Goal: Task Accomplishment & Management: Manage account settings

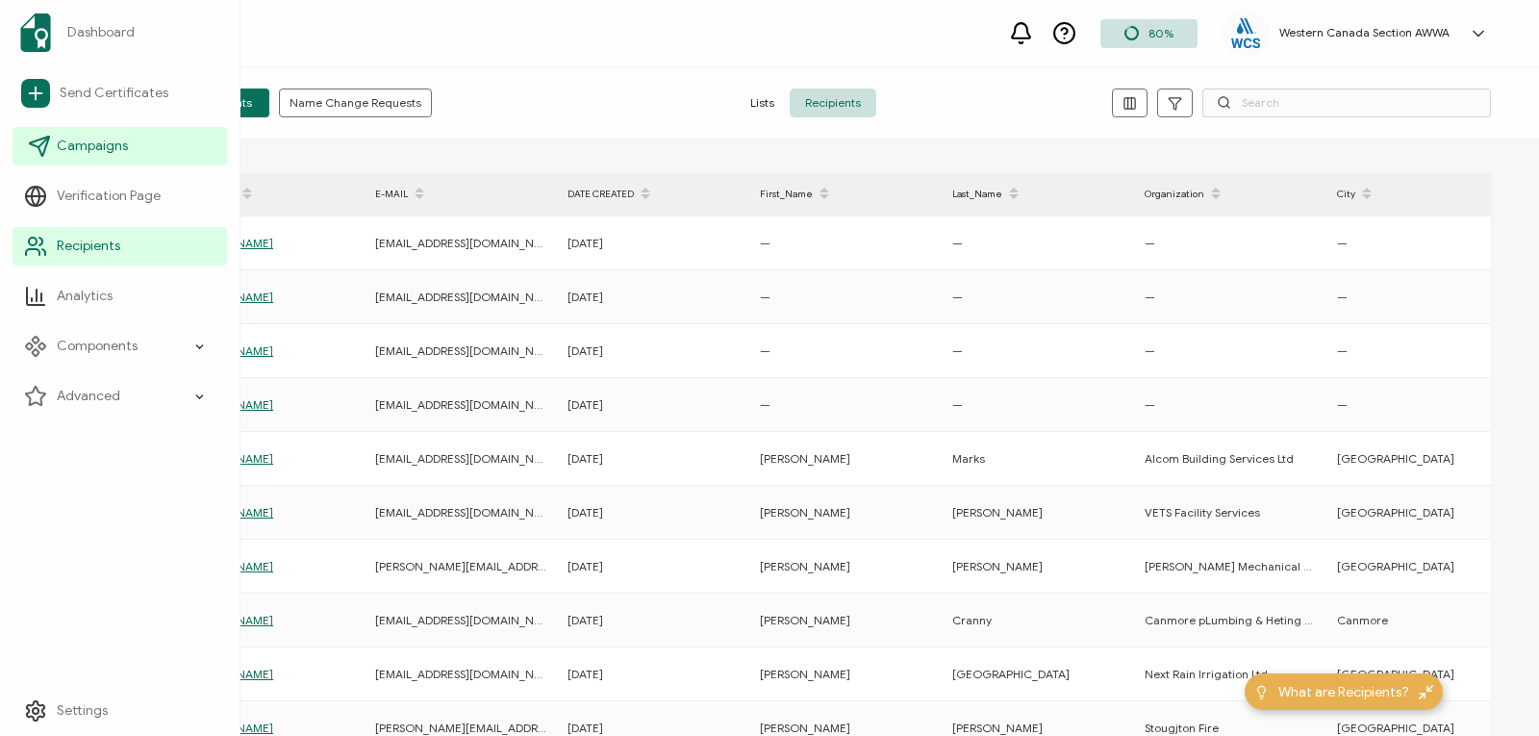
click at [50, 148] on icon at bounding box center [39, 146] width 23 height 23
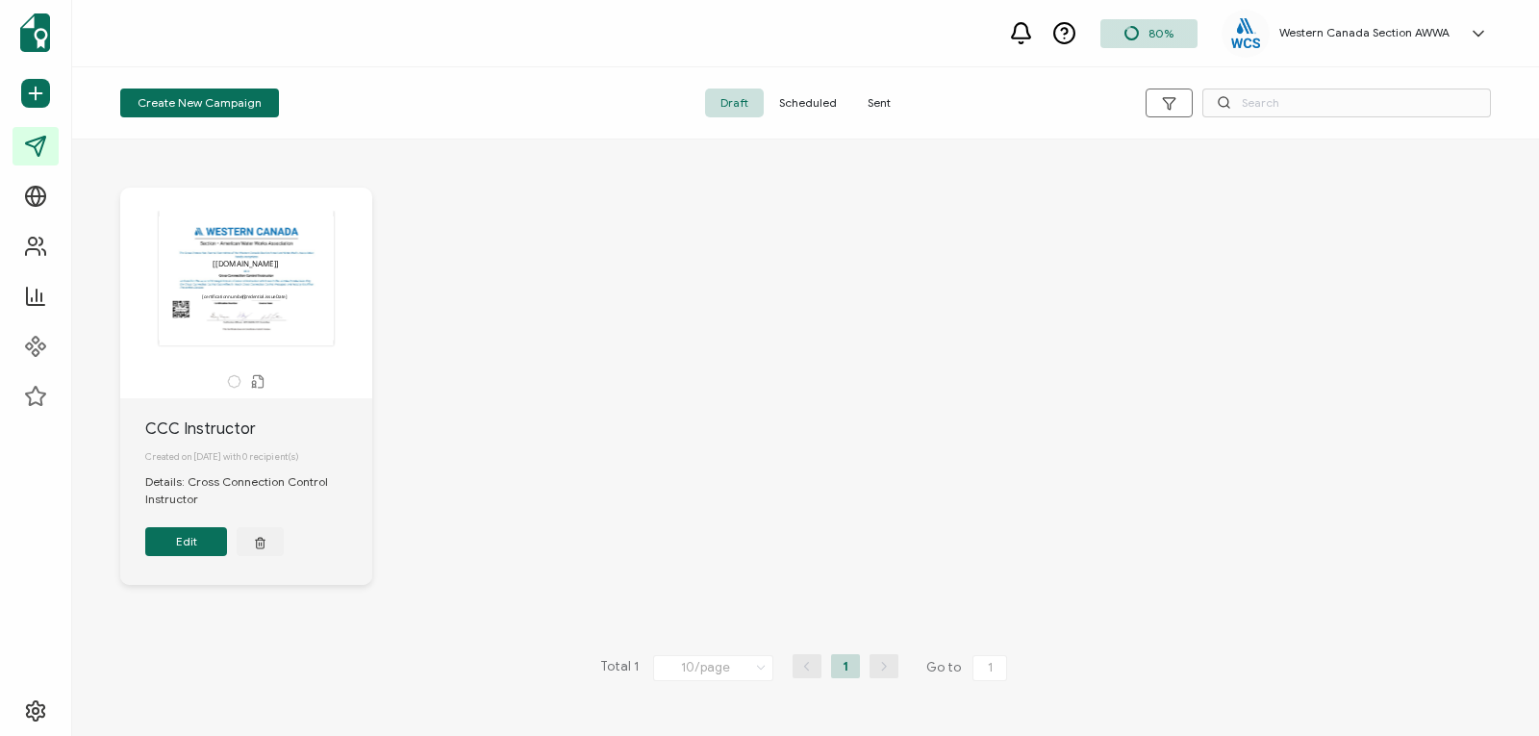
click at [883, 99] on span "Sent" at bounding box center [879, 102] width 54 height 29
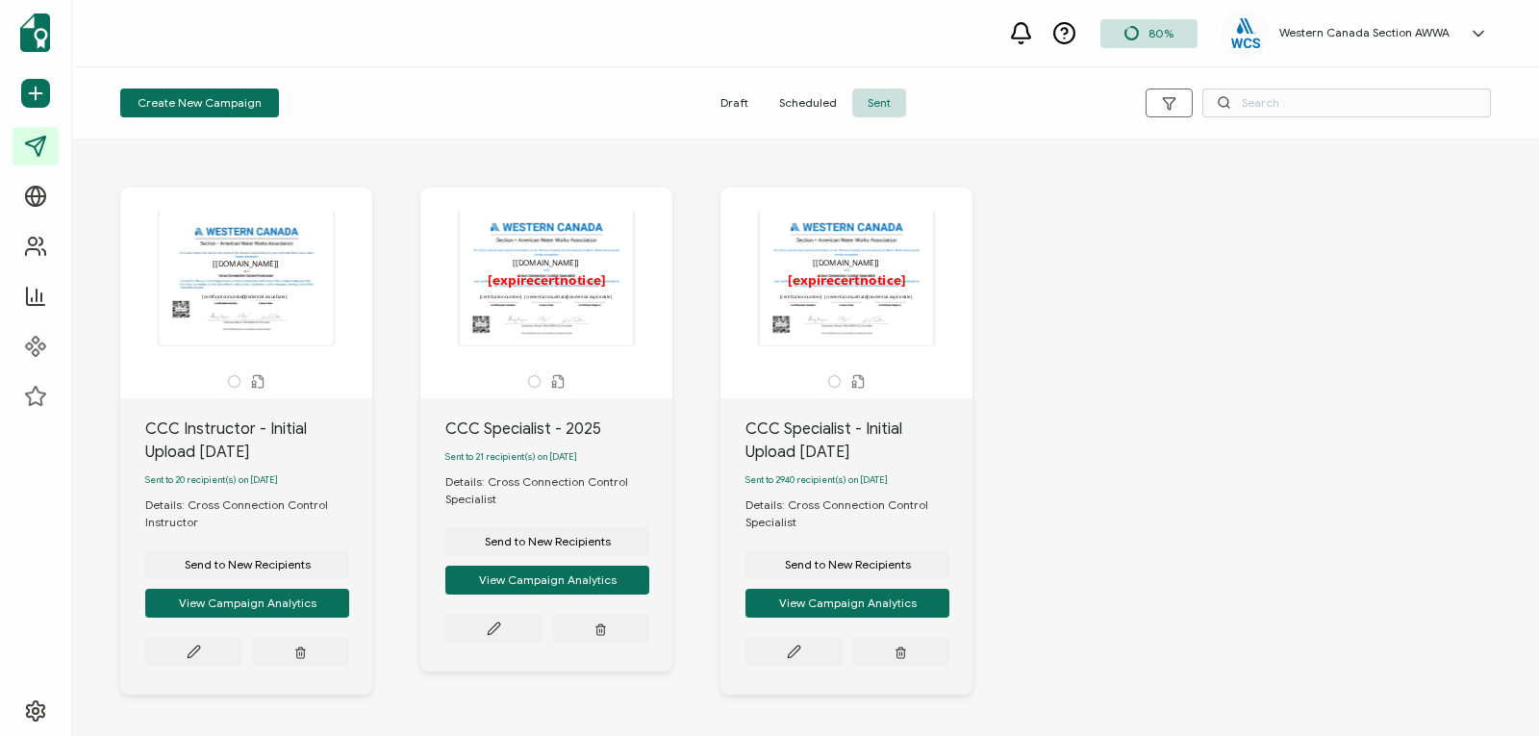
click at [845, 295] on div "The recipient’s full name, which will be automatically filled based on the info…" at bounding box center [846, 278] width 202 height 135
click at [201, 654] on icon at bounding box center [194, 651] width 14 height 14
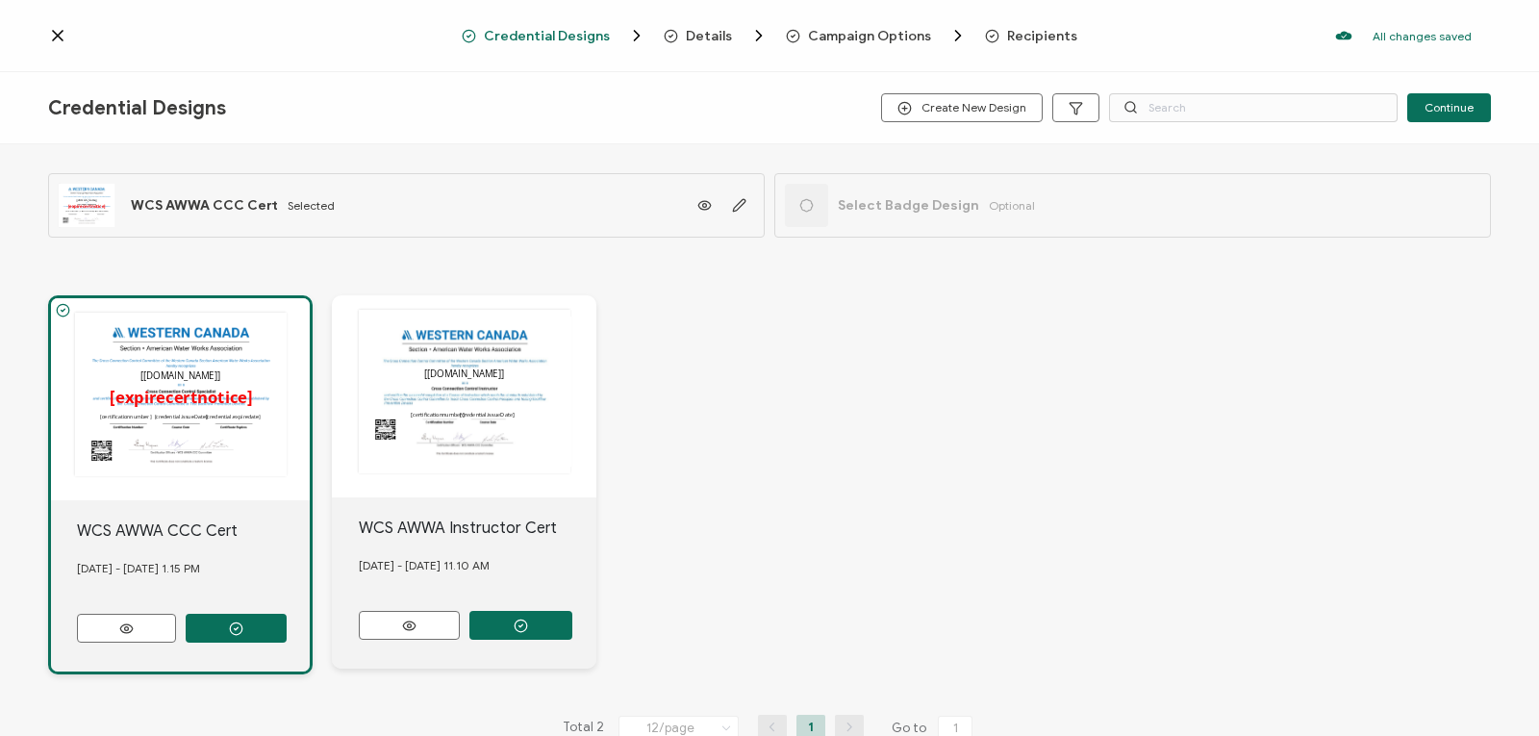
click at [720, 34] on span "Details" at bounding box center [709, 36] width 46 height 14
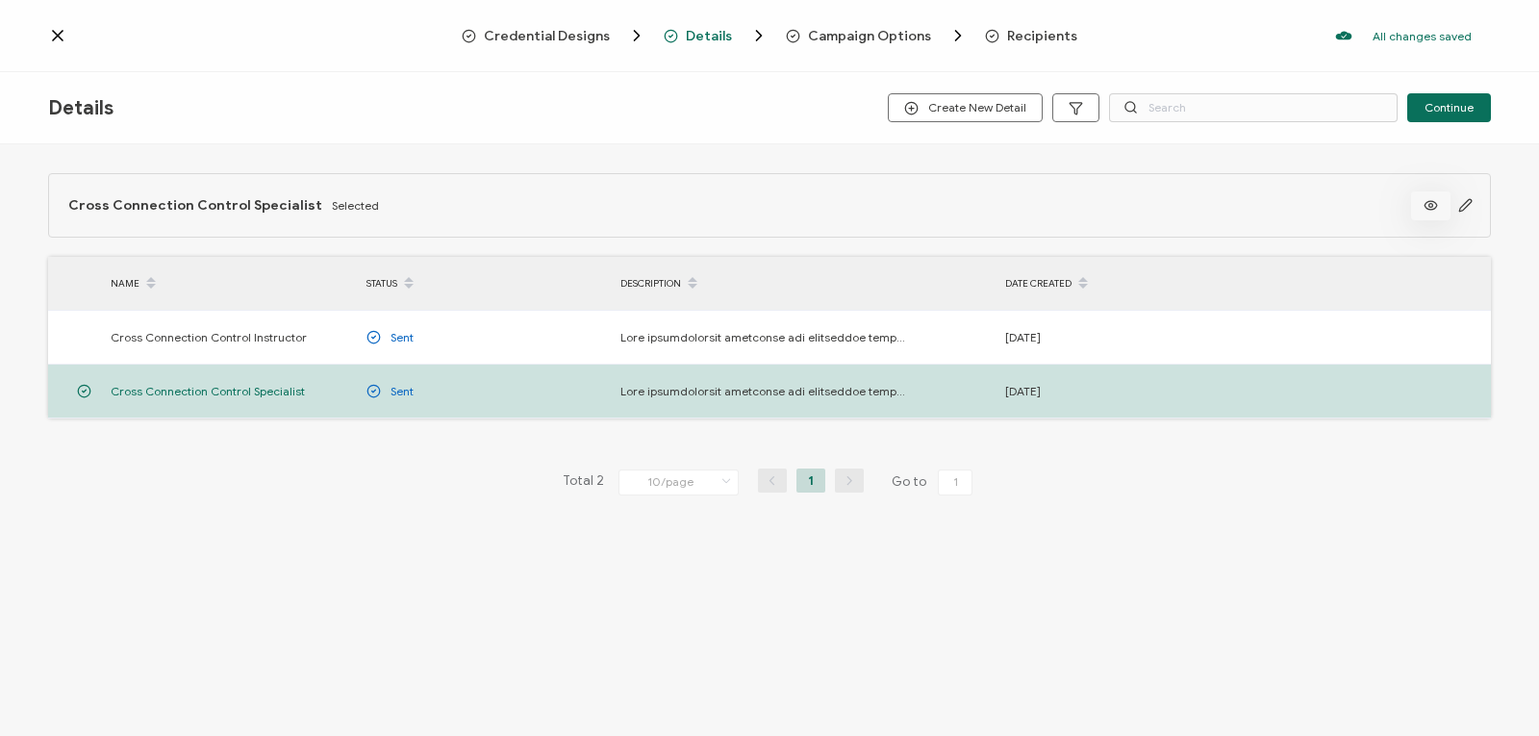
click at [1433, 205] on icon at bounding box center [1431, 205] width 24 height 14
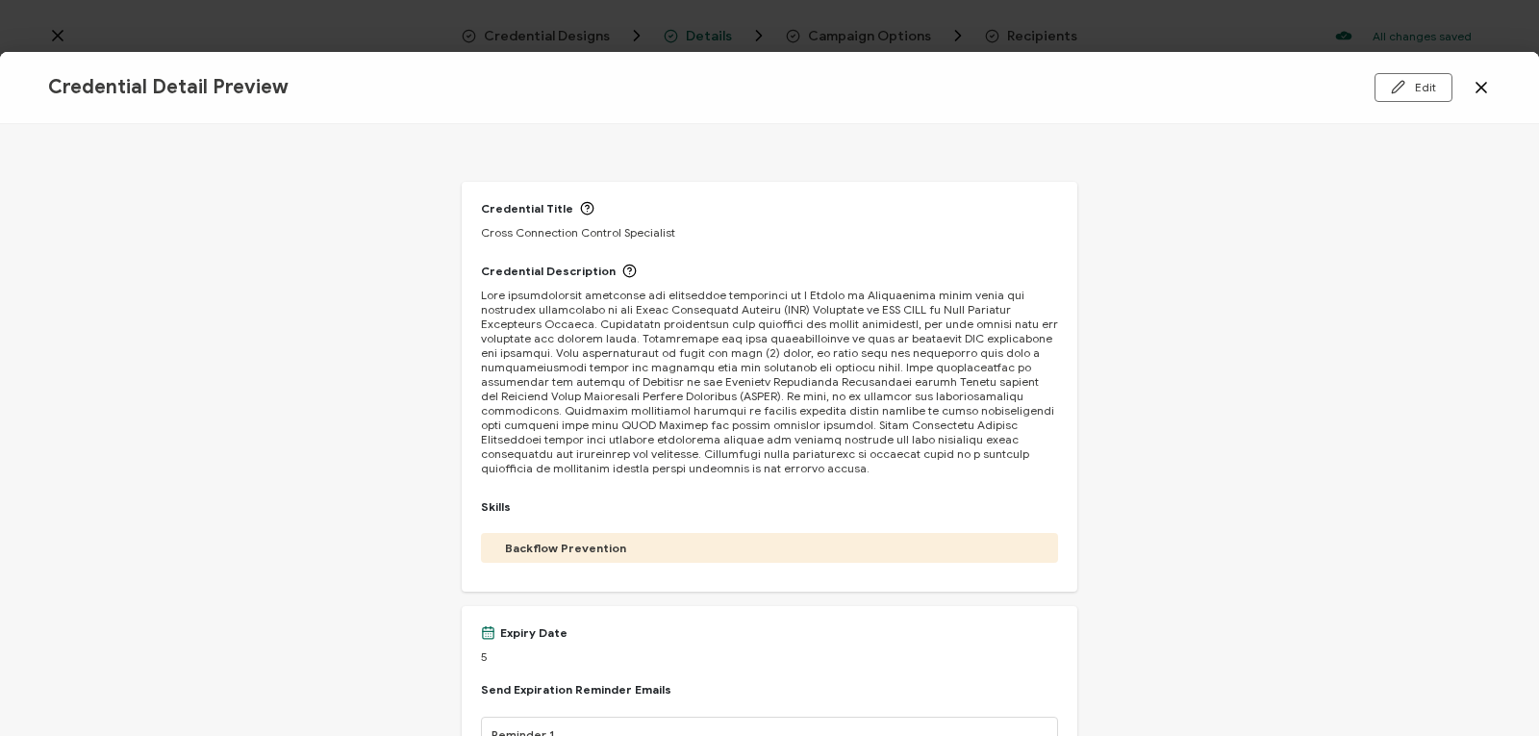
click at [1475, 85] on icon at bounding box center [1481, 87] width 19 height 19
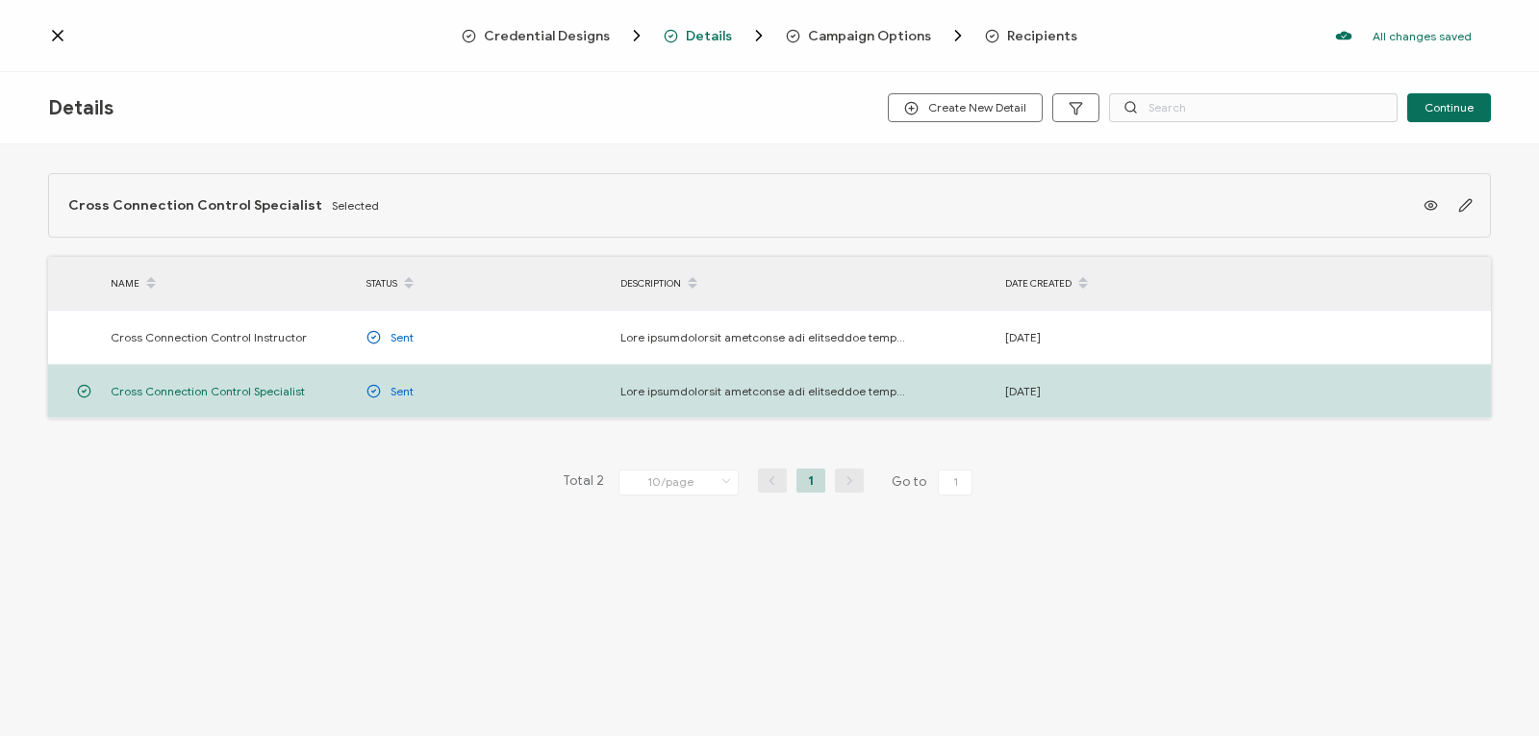
click at [67, 37] on div at bounding box center [255, 35] width 414 height 19
click at [63, 38] on icon at bounding box center [57, 35] width 19 height 19
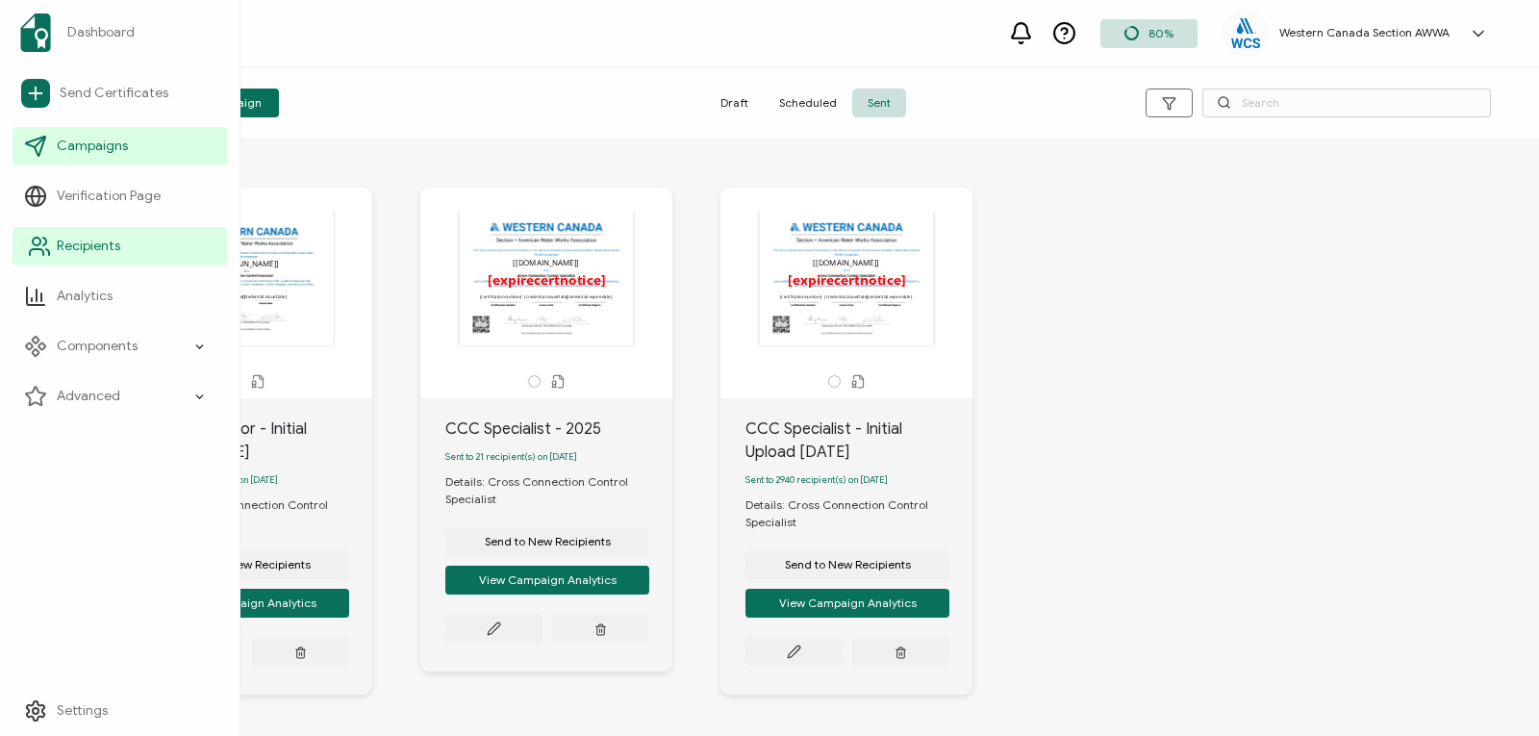
click at [102, 251] on span "Recipients" at bounding box center [88, 246] width 63 height 19
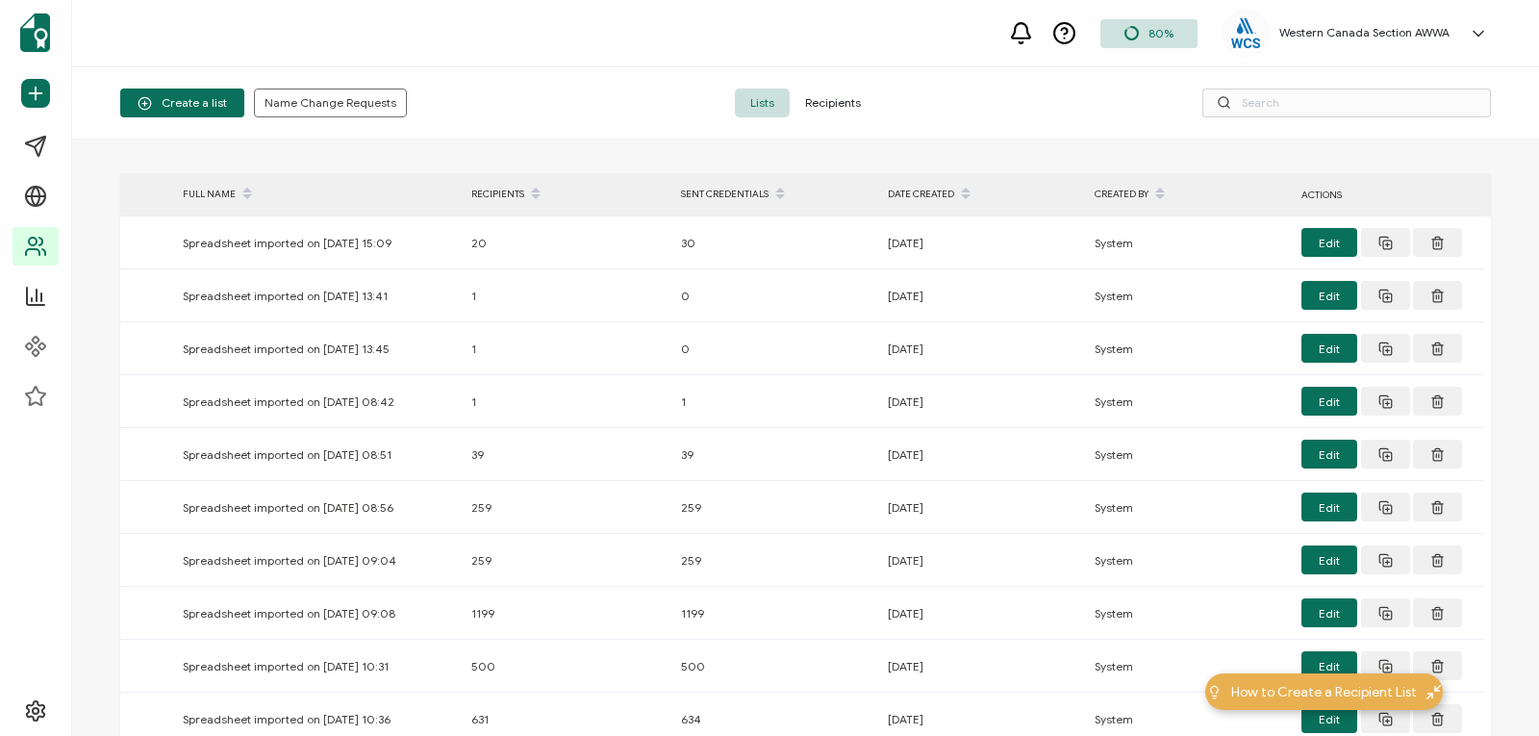
click at [846, 106] on span "Recipients" at bounding box center [833, 102] width 87 height 29
